Goal: Information Seeking & Learning: Learn about a topic

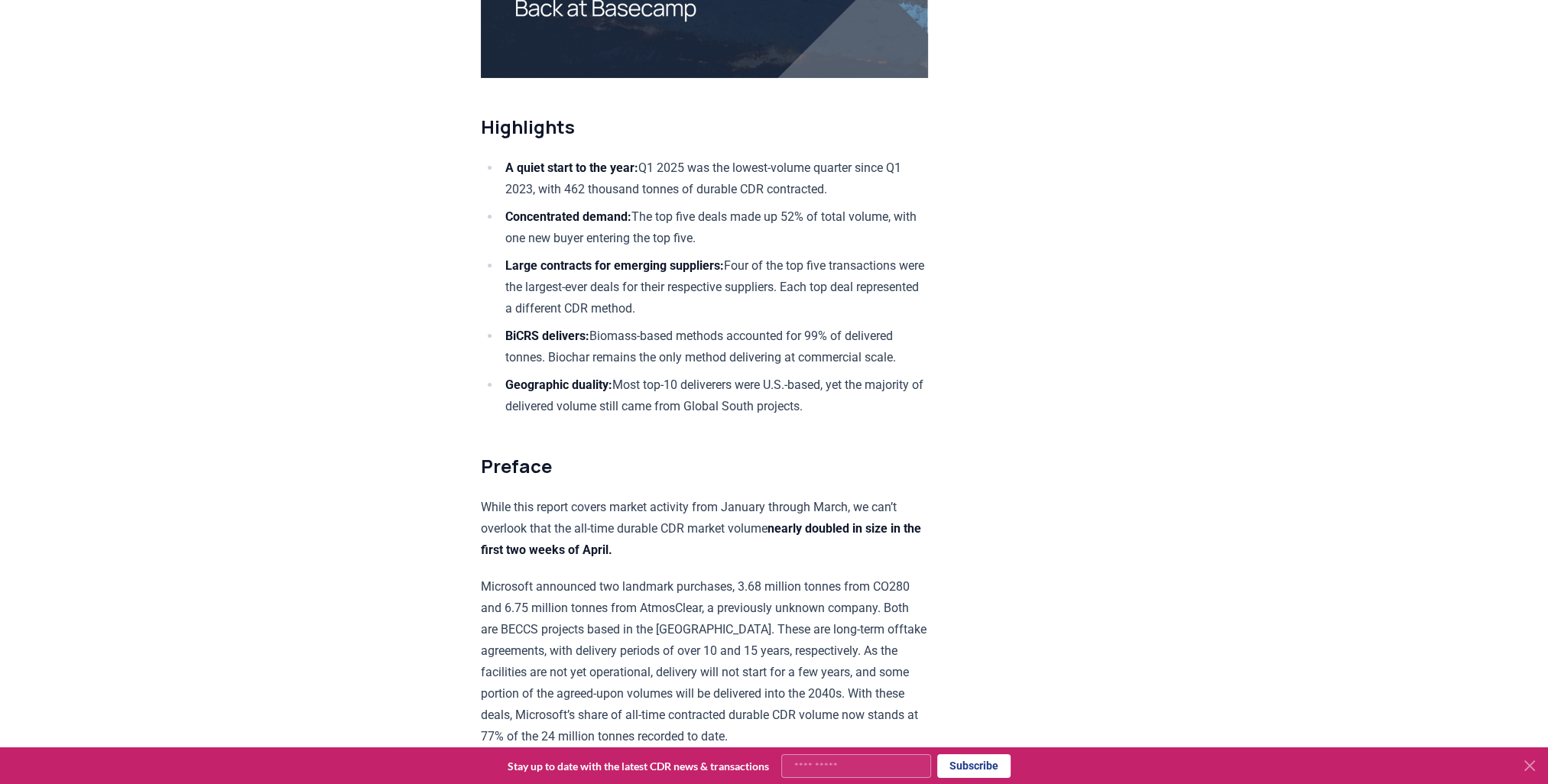
scroll to position [458, 0]
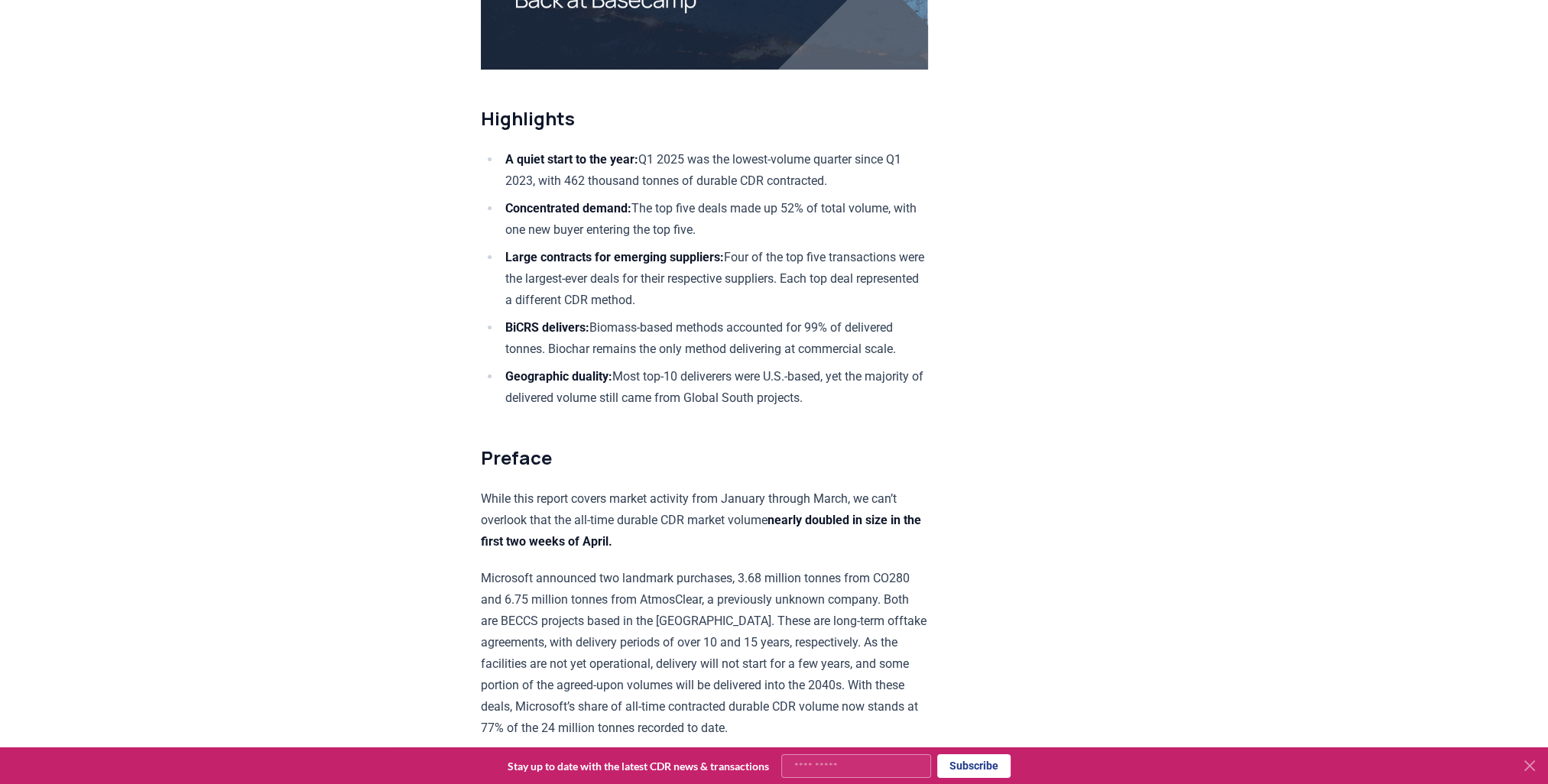
click at [964, 563] on button "Subscribe" at bounding box center [974, 766] width 73 height 24
click at [1156, 563] on icon at bounding box center [1530, 766] width 19 height 19
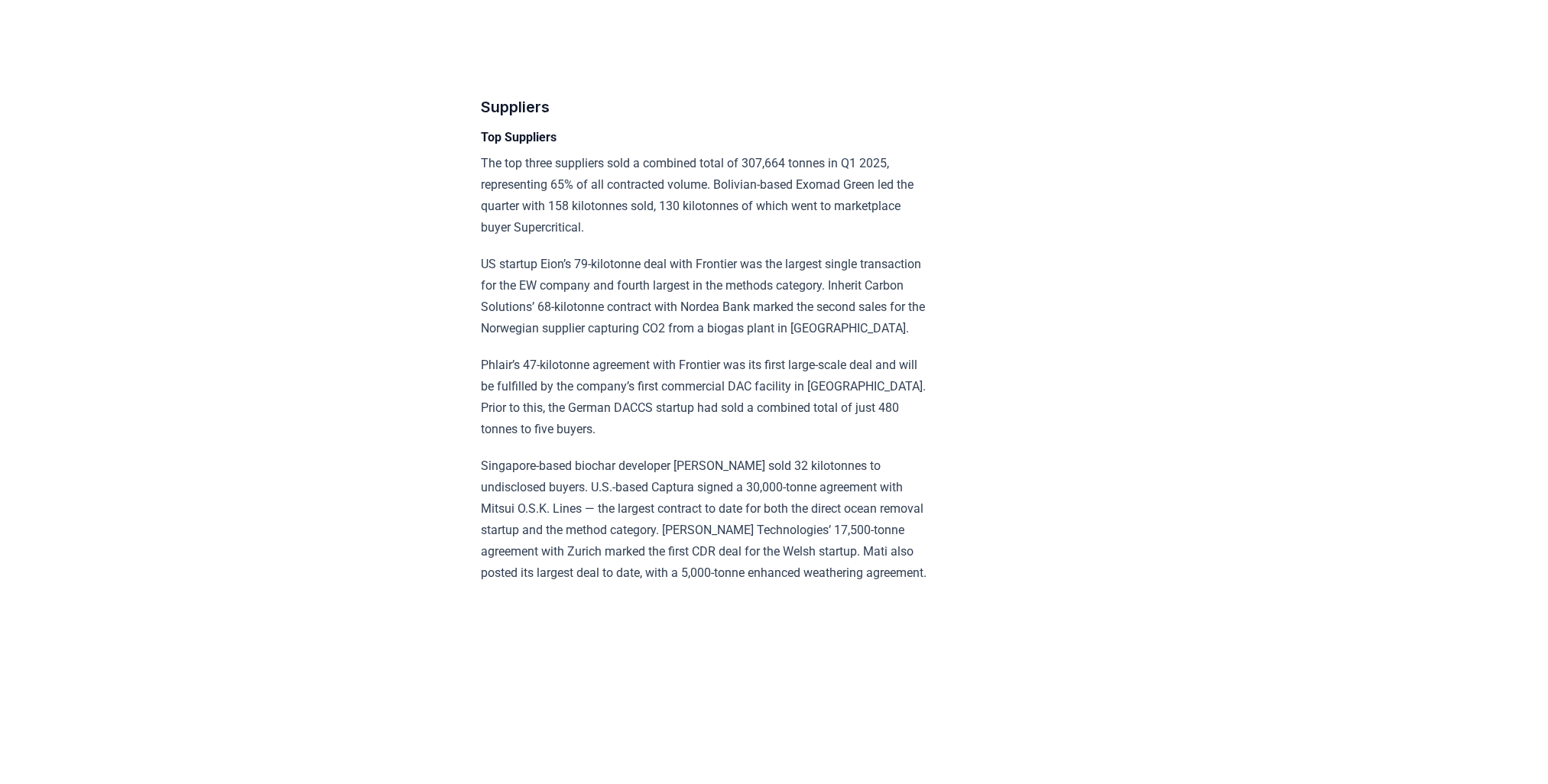
scroll to position [5580, 0]
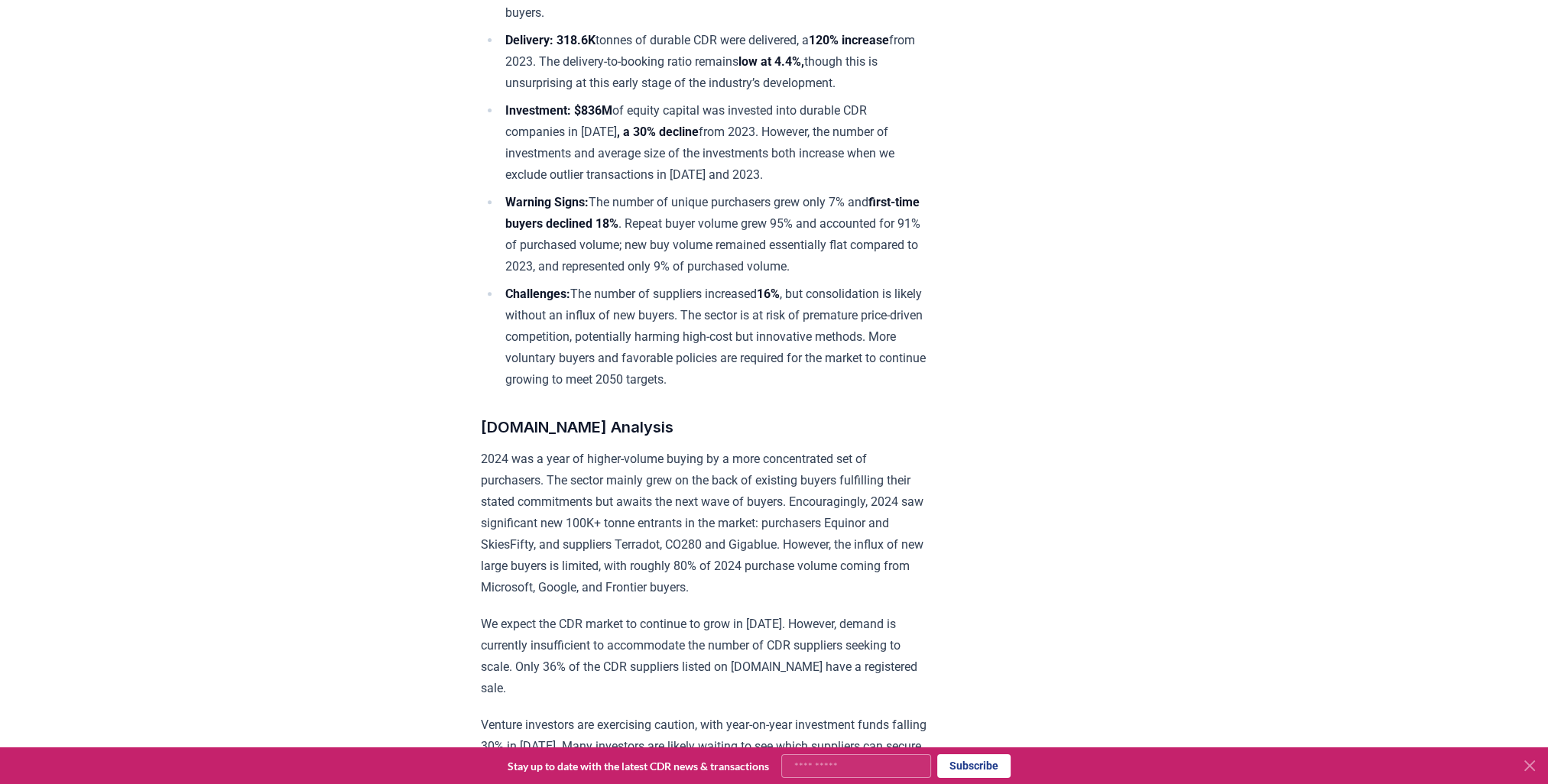
scroll to position [1146, 0]
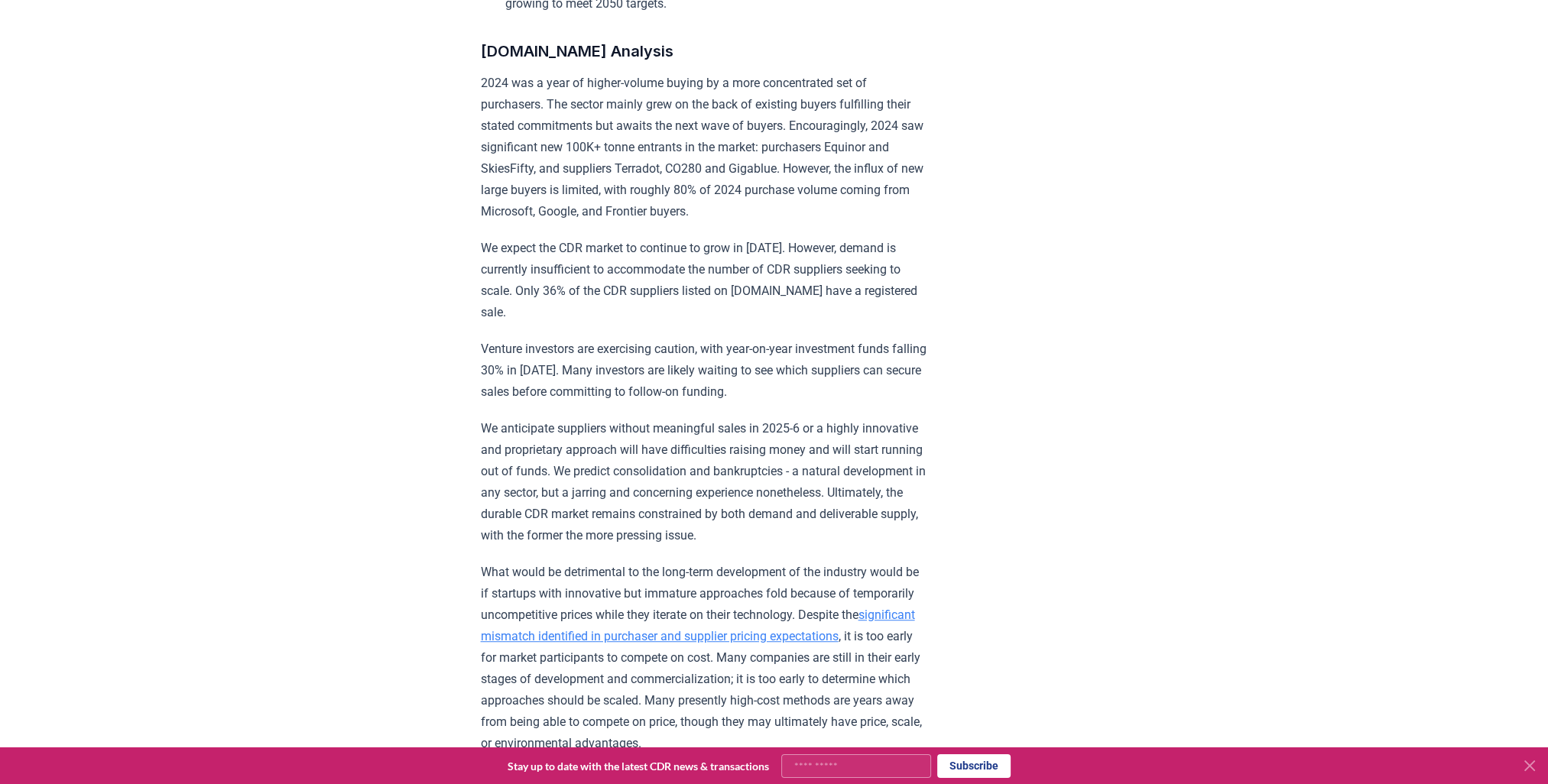
click at [1522, 763] on icon at bounding box center [1530, 766] width 19 height 19
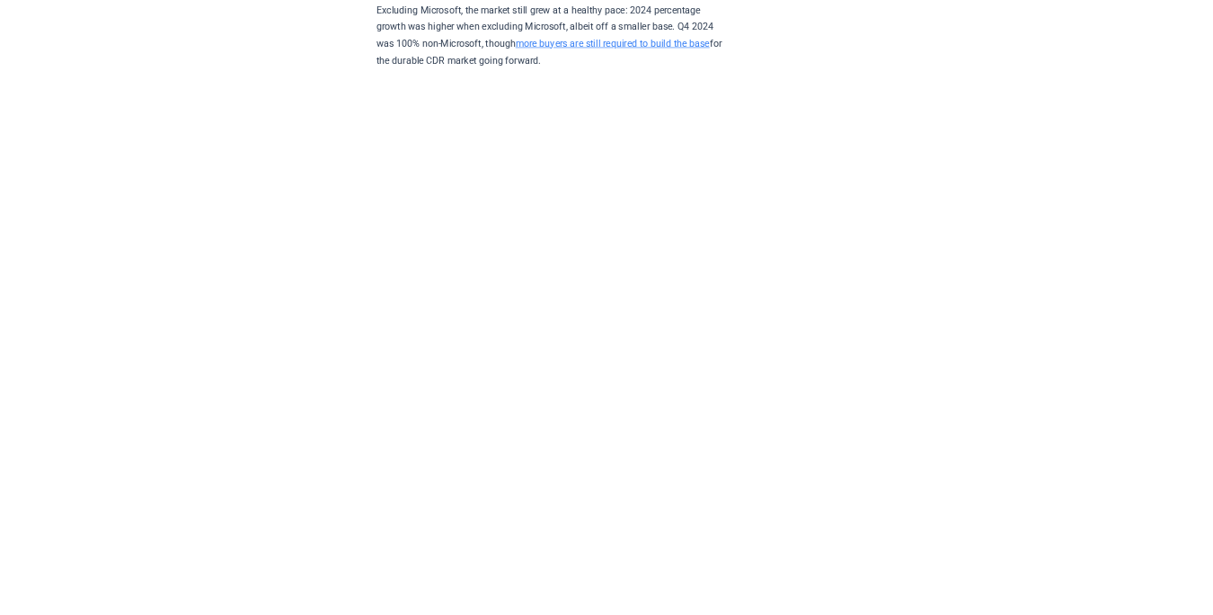
scroll to position [3595, 0]
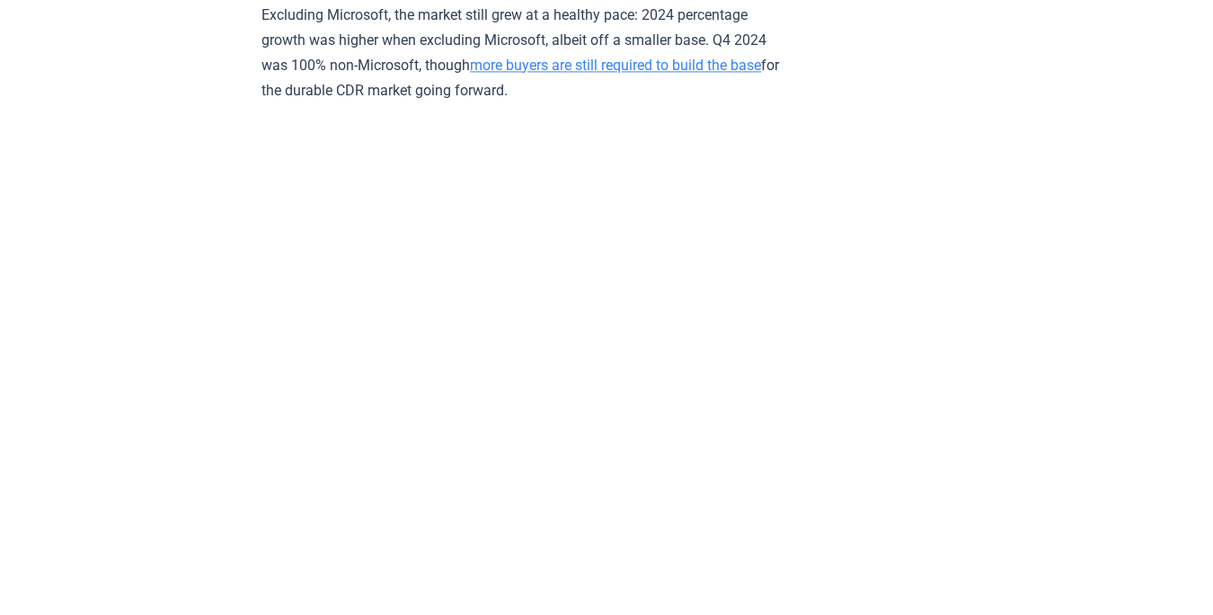
drag, startPoint x: 1418, startPoint y: 4, endPoint x: 889, endPoint y: 90, distance: 536.3
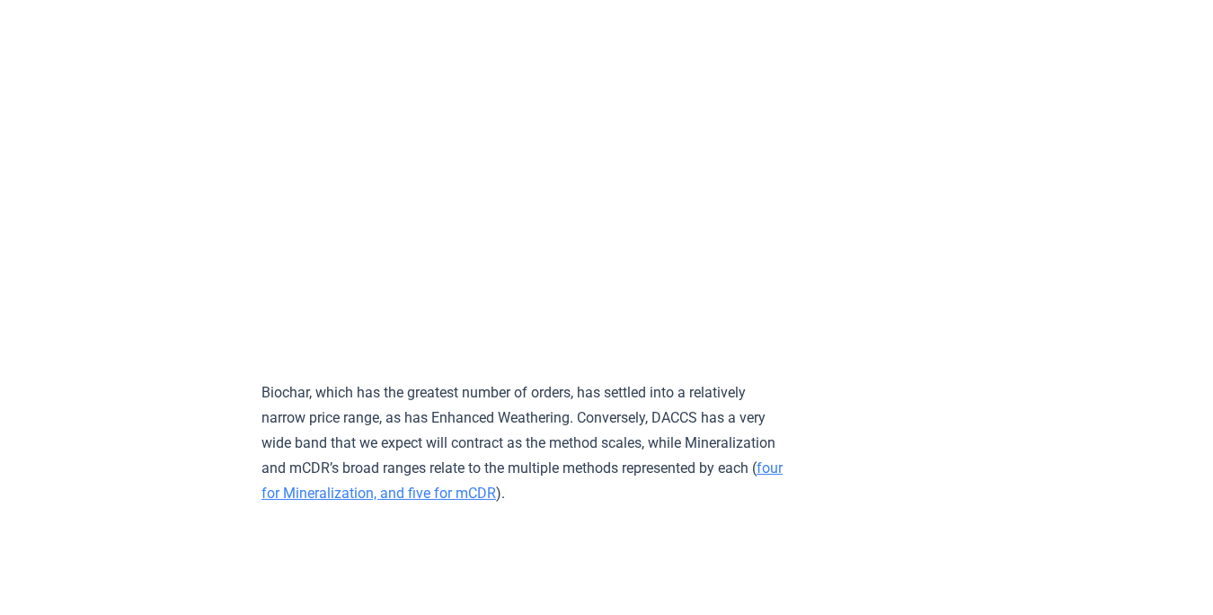
scroll to position [7850, 0]
